Goal: Task Accomplishment & Management: Manage account settings

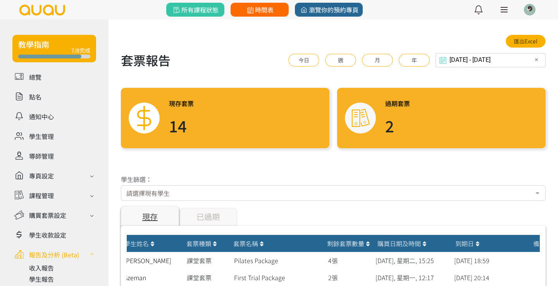
click at [260, 9] on span "時間表" at bounding box center [259, 9] width 28 height 9
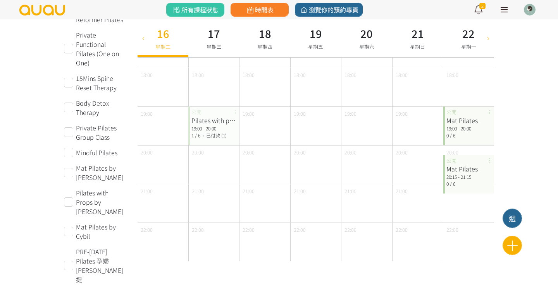
scroll to position [373, 0]
click at [508, 244] on icon at bounding box center [512, 246] width 19 height 14
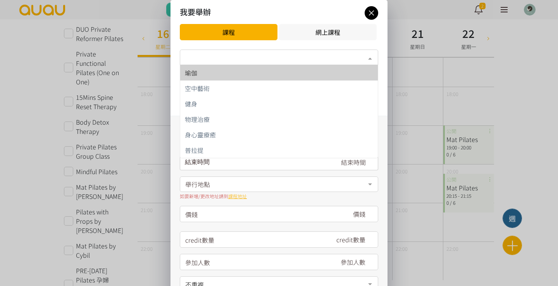
click at [205, 56] on div "類別*" at bounding box center [279, 57] width 198 height 15
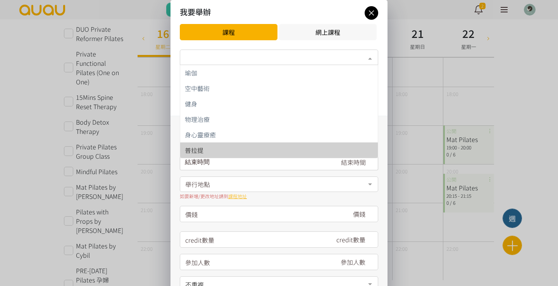
click at [203, 150] on div "普拉提" at bounding box center [279, 150] width 188 height 6
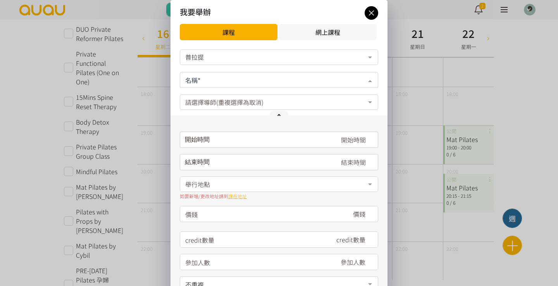
click at [203, 74] on div at bounding box center [279, 79] width 198 height 15
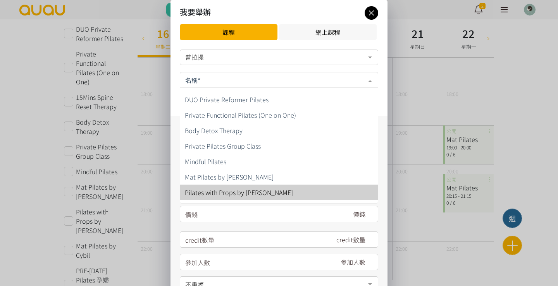
scroll to position [56, 0]
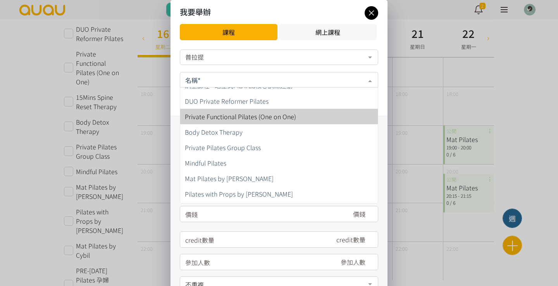
click at [206, 120] on span "Private Functional Pilates (One on One)" at bounding box center [240, 116] width 111 height 9
type input "680"
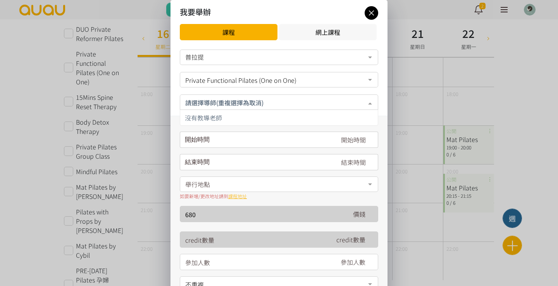
click at [206, 145] on div "開始時間 September 2025 Sun Mon Tue Wed Thu Fri Sat 1 2 3 4 5 6 7 8 9 10 11 12 13 1…" at bounding box center [279, 140] width 198 height 16
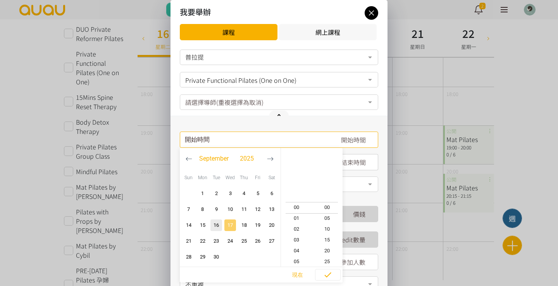
click at [229, 225] on span "17" at bounding box center [229, 226] width 9 height 8
type input "2025-09-17, 09:40"
type input "2025-09-17, 10:40"
type input "2025-09-17, 17:40"
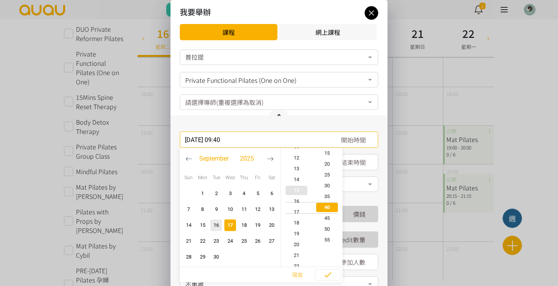
type input "2025-09-17, 18:40"
click at [302, 239] on span "20" at bounding box center [296, 240] width 31 height 8
type input "2025-09-17, 20:40"
type input "2025-09-17, 21:40"
click at [329, 155] on span "15" at bounding box center [327, 154] width 31 height 8
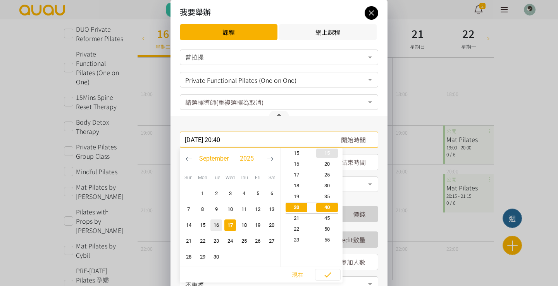
type input "2025-09-17, 20:15"
type input "2025-09-17, 21:15"
click at [354, 163] on span "結束時間" at bounding box center [353, 162] width 25 height 9
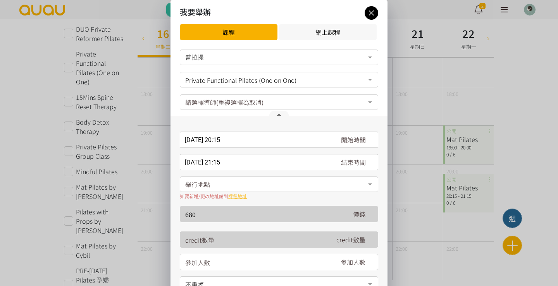
click at [230, 161] on div "2025-09-17, 21:15 結束時間 September 2025 Sun Mon Tue Wed Thu Fri Sat 1 2 3 4 5 6 7…" at bounding box center [279, 162] width 198 height 16
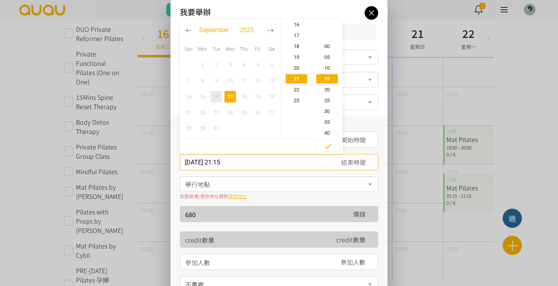
click at [225, 179] on div "舉行地點" at bounding box center [279, 184] width 198 height 15
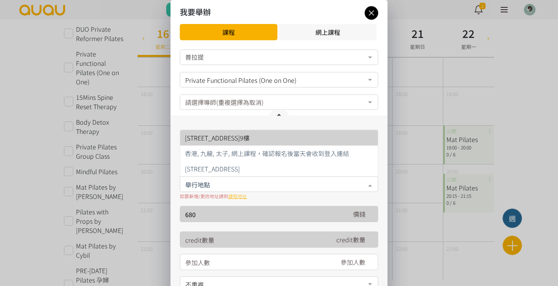
click at [236, 138] on span "[STREET_ADDRESS]9樓" at bounding box center [217, 137] width 65 height 9
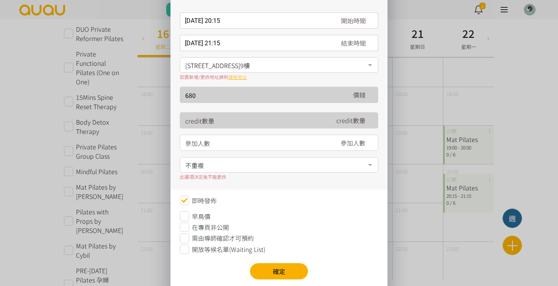
scroll to position [120, 0]
click at [275, 268] on button "確定" at bounding box center [279, 271] width 58 height 16
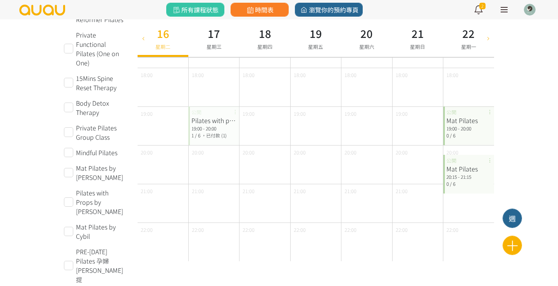
scroll to position [373, 0]
click at [485, 36] on icon at bounding box center [488, 38] width 9 height 6
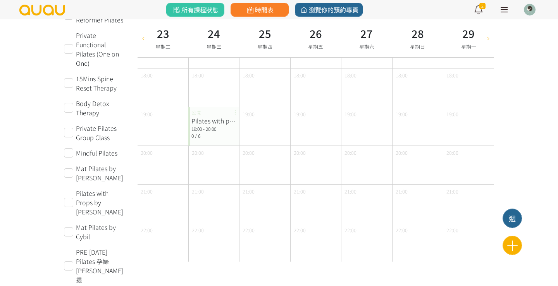
click at [146, 38] on icon at bounding box center [143, 38] width 9 height 6
type input "2025-09-16"
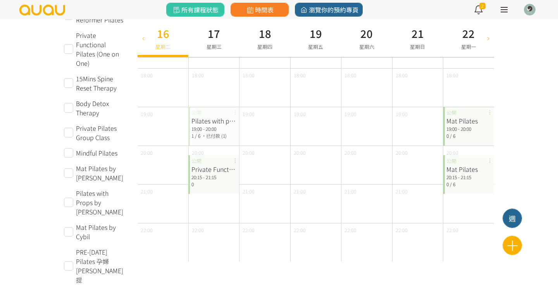
click at [201, 188] on div "Private Functional Pilates (One on One) 20:15 - 21:15 0 公開" at bounding box center [213, 174] width 51 height 39
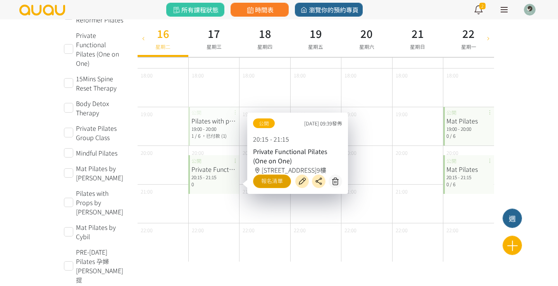
click at [274, 183] on link "報名清單" at bounding box center [272, 182] width 38 height 14
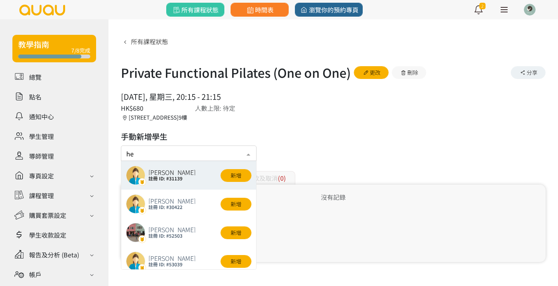
type input "hel"
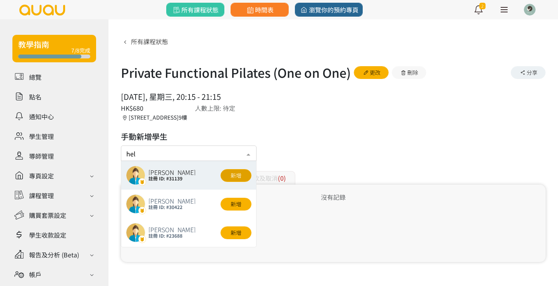
click at [245, 176] on button "新增" at bounding box center [235, 175] width 31 height 13
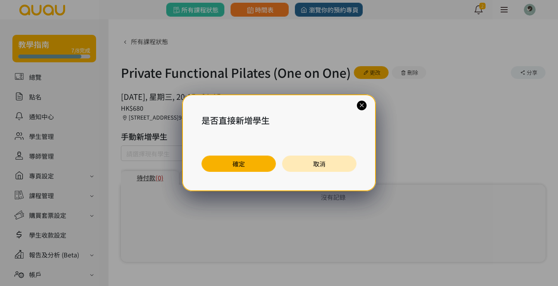
click at [252, 167] on button "確定" at bounding box center [238, 164] width 74 height 16
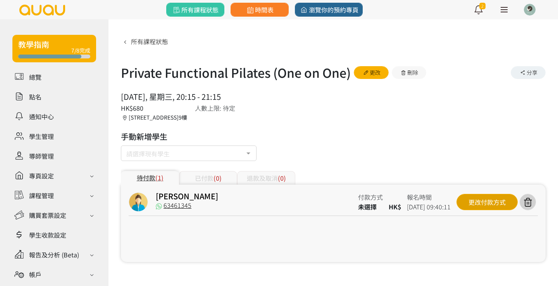
click at [471, 203] on div "更改付款方式" at bounding box center [486, 202] width 61 height 16
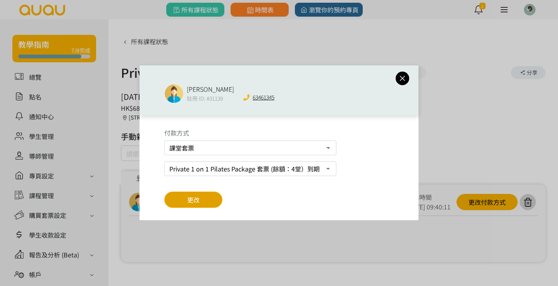
click at [187, 199] on span "更改" at bounding box center [193, 199] width 12 height 9
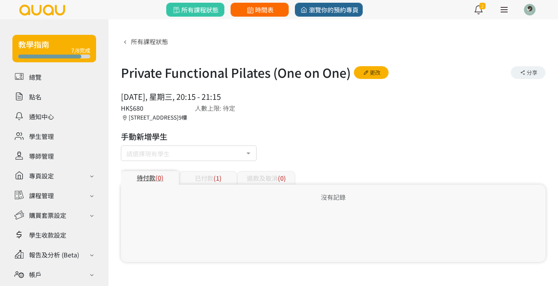
click at [258, 11] on span "時間表" at bounding box center [259, 9] width 28 height 9
